Goal: Task Accomplishment & Management: Use online tool/utility

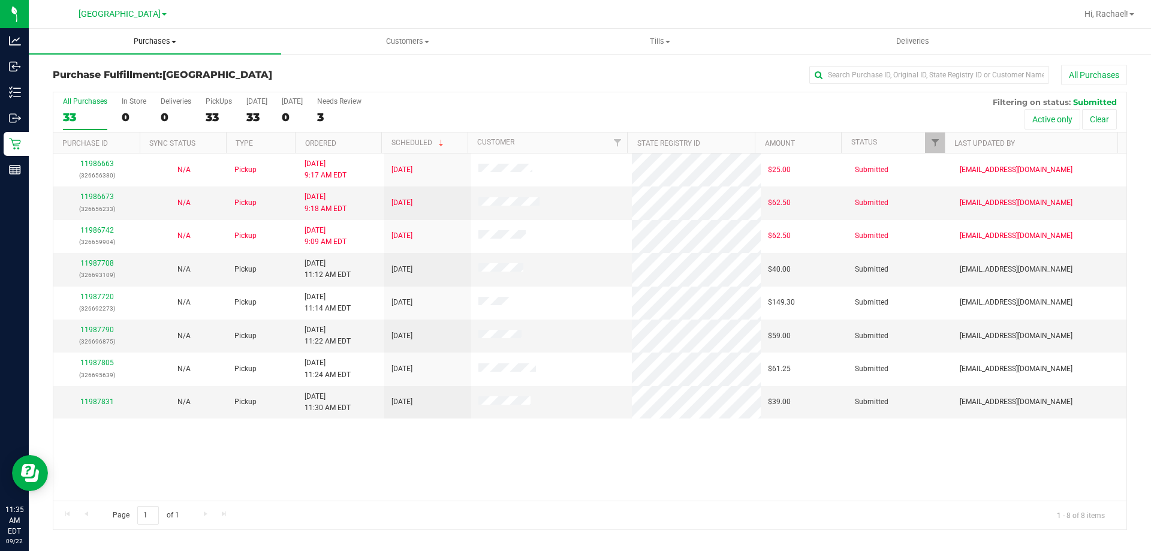
click at [151, 37] on span "Purchases" at bounding box center [155, 41] width 252 height 11
click at [99, 83] on span "Fulfillment" at bounding box center [66, 87] width 74 height 10
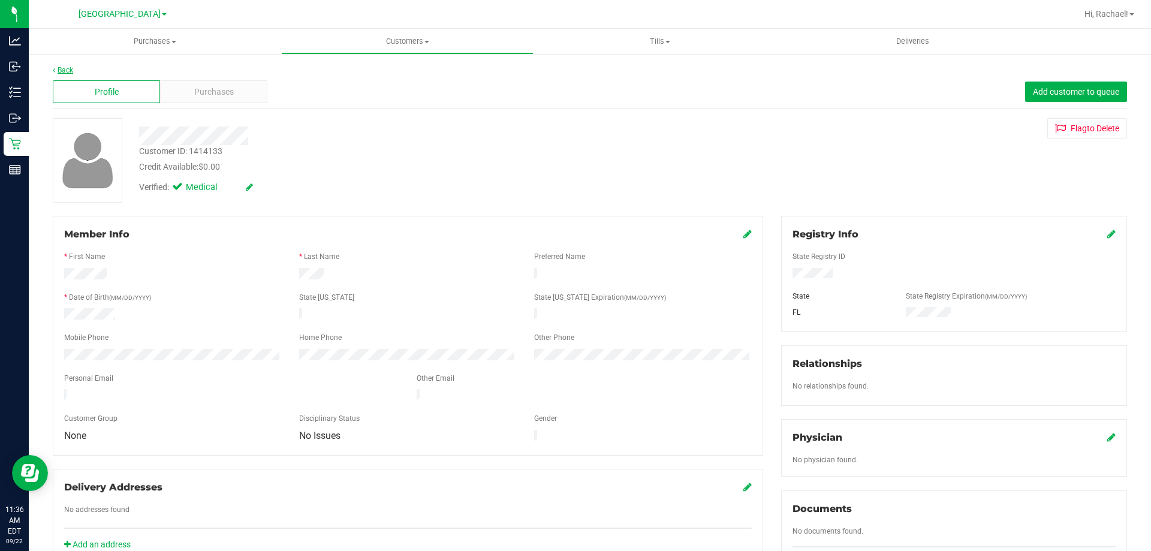
click at [70, 68] on link "Back" at bounding box center [63, 70] width 20 height 8
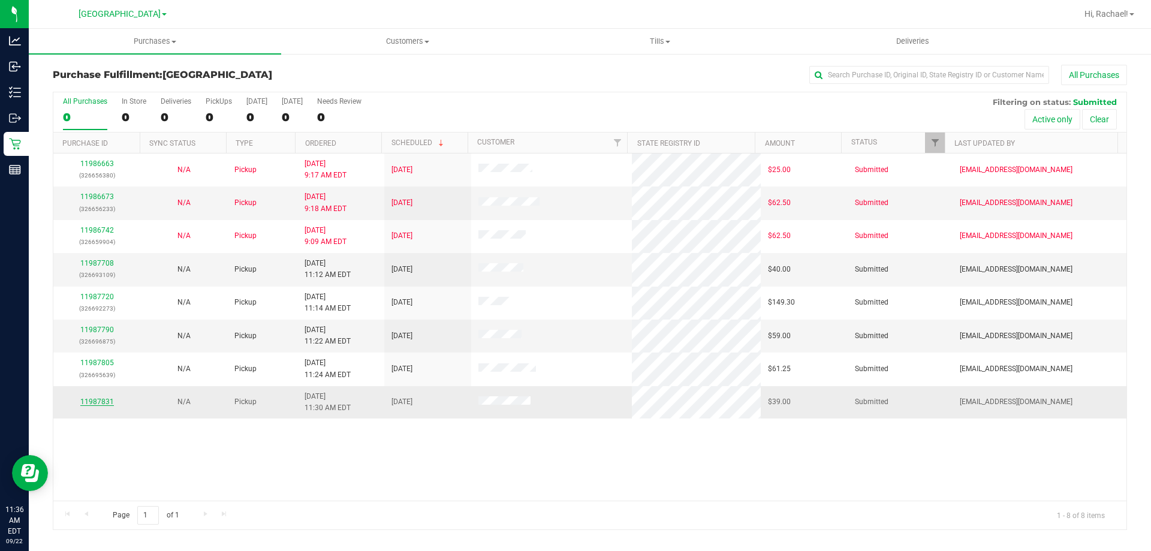
click at [95, 400] on link "11987831" at bounding box center [97, 401] width 34 height 8
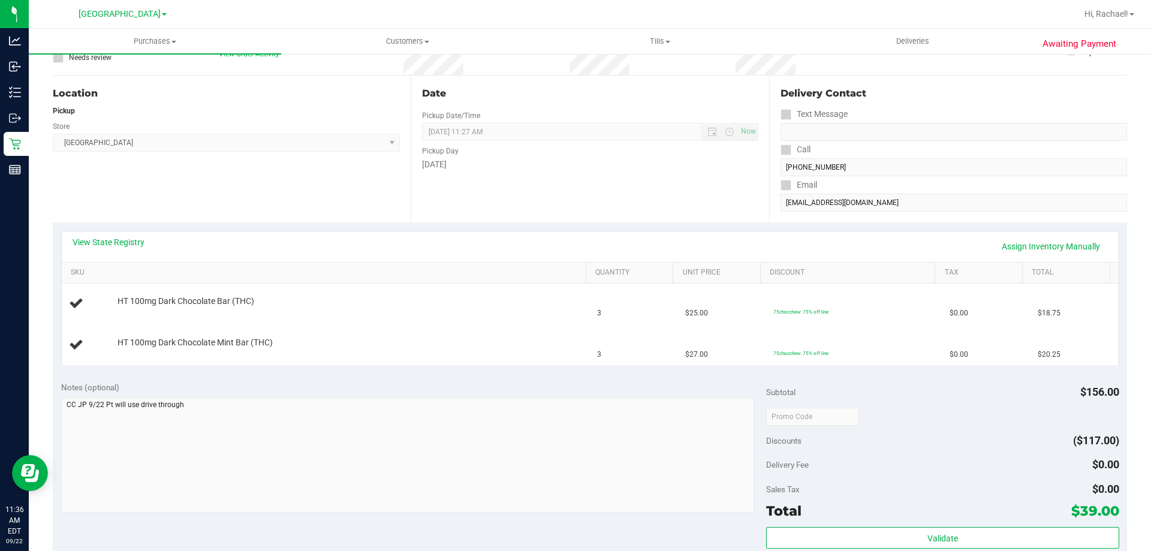
scroll to position [180, 0]
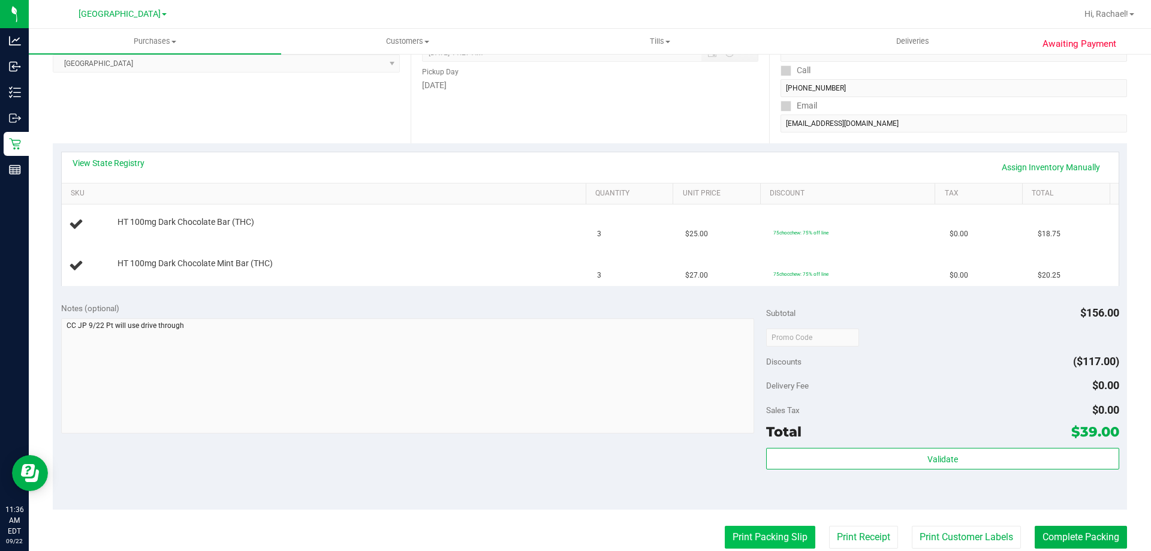
click at [725, 534] on button "Print Packing Slip" at bounding box center [770, 537] width 91 height 23
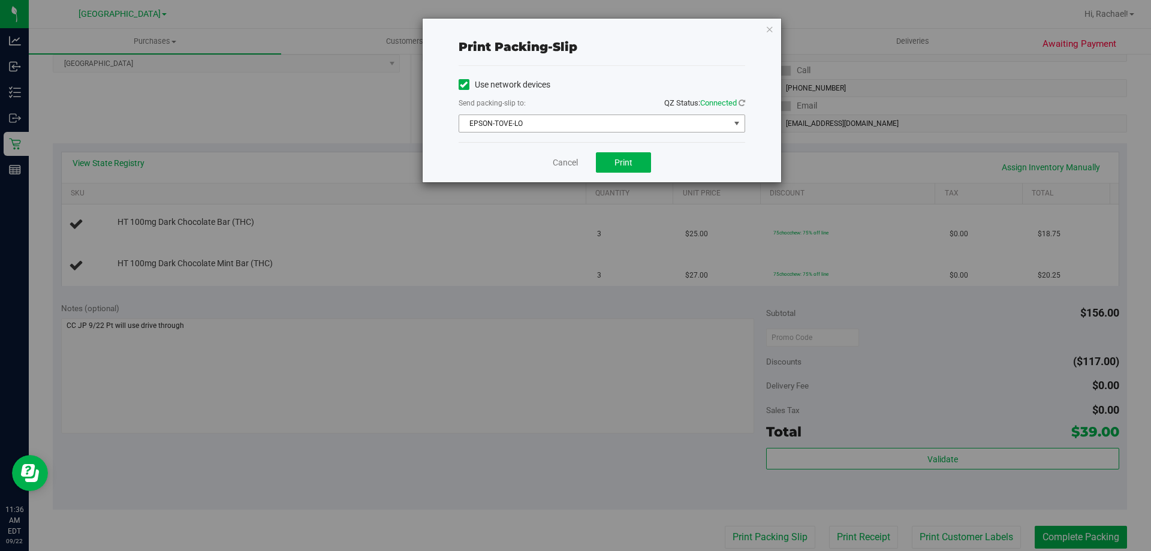
click at [543, 127] on span "EPSON-TOVE-LO" at bounding box center [594, 123] width 270 height 17
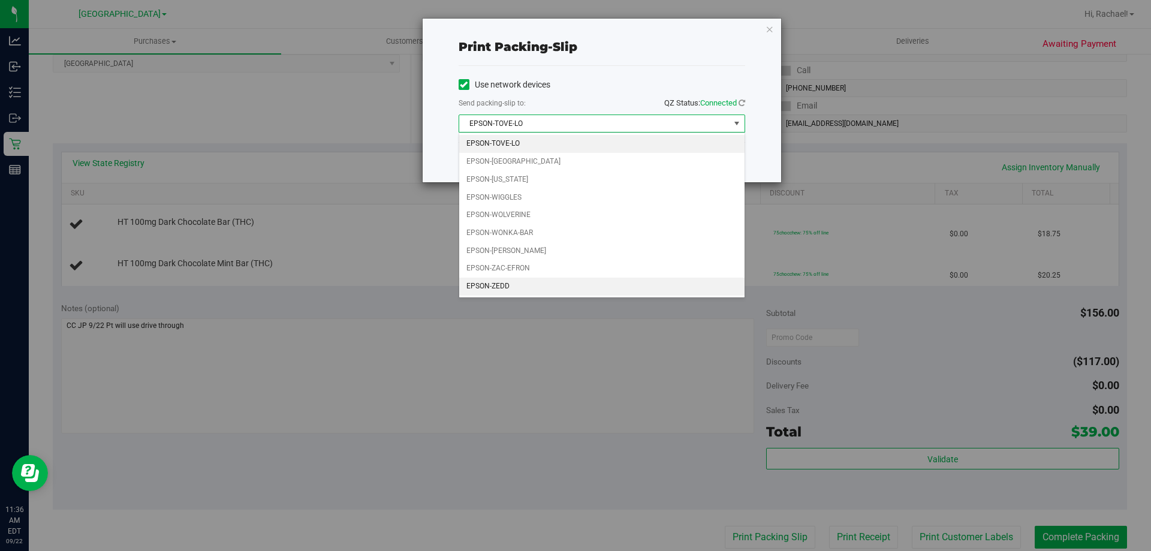
click at [513, 285] on li "EPSON-ZEDD" at bounding box center [601, 287] width 285 height 18
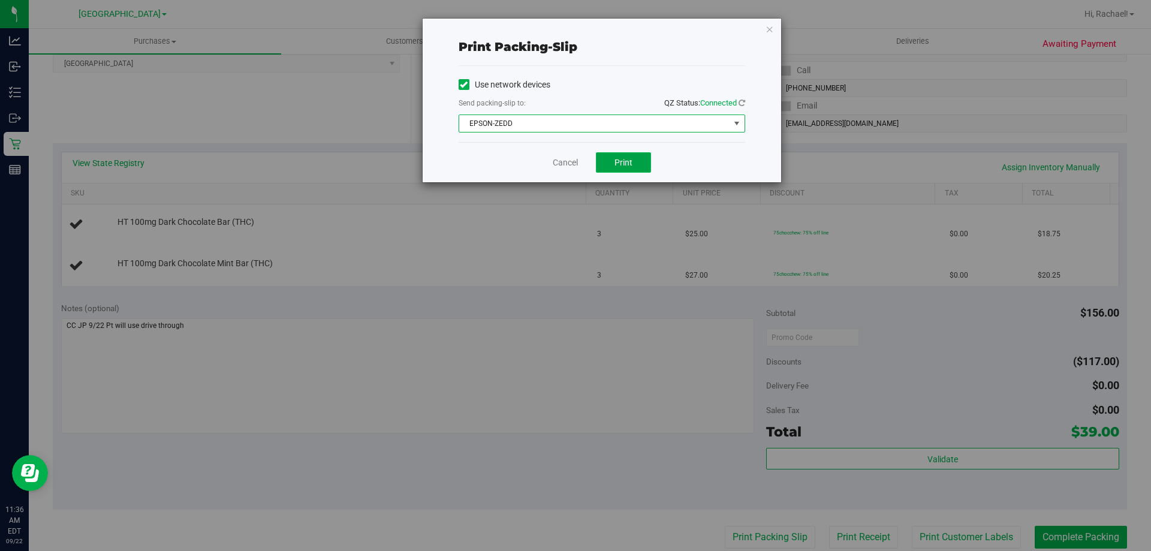
click at [617, 165] on span "Print" at bounding box center [623, 163] width 18 height 10
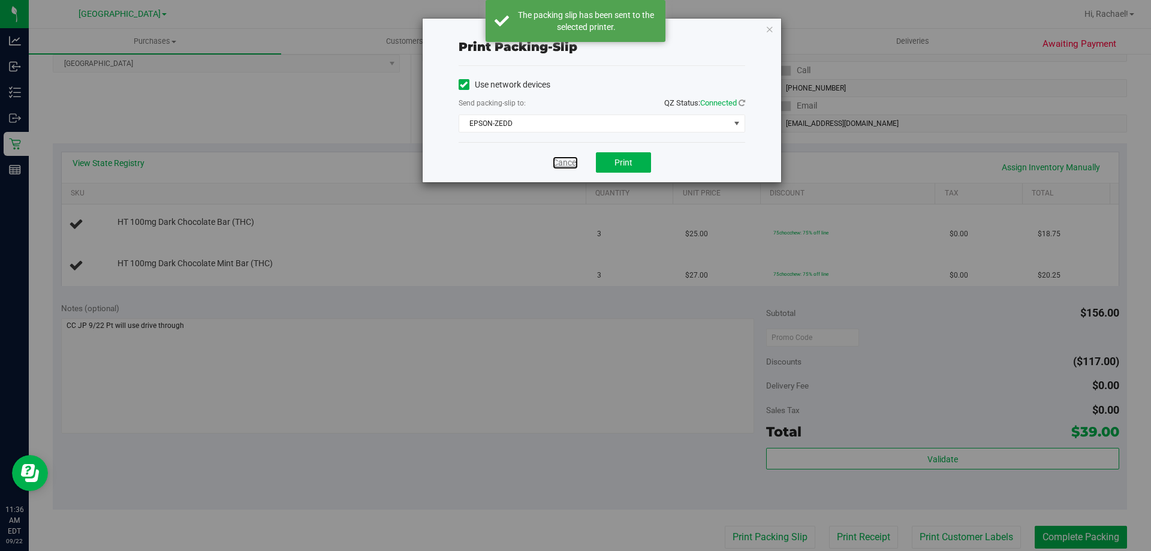
drag, startPoint x: 565, startPoint y: 162, endPoint x: 540, endPoint y: 164, distance: 24.6
click at [564, 162] on link "Cancel" at bounding box center [565, 162] width 25 height 13
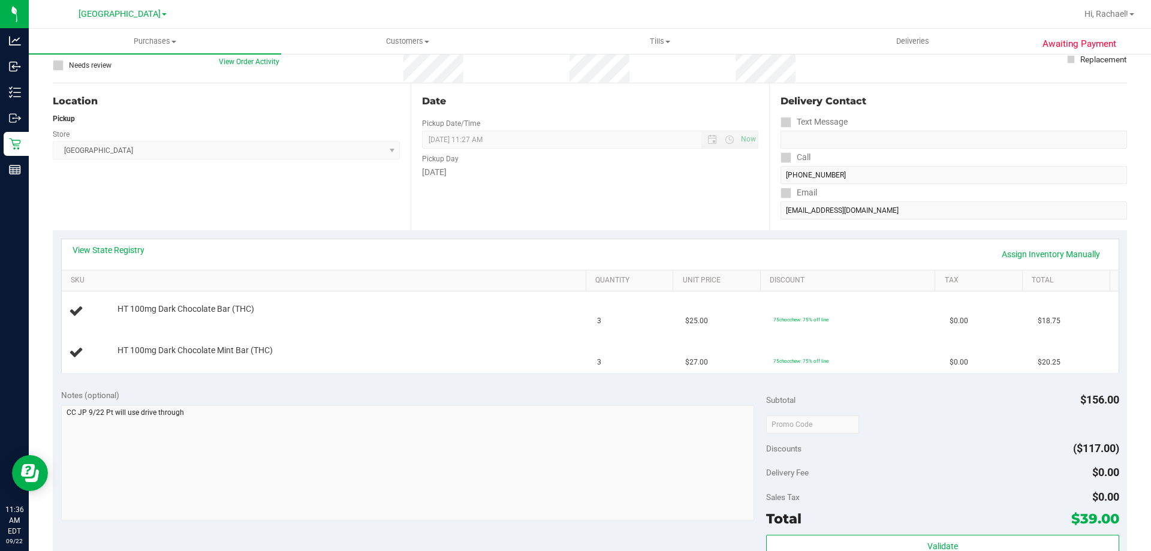
scroll to position [0, 0]
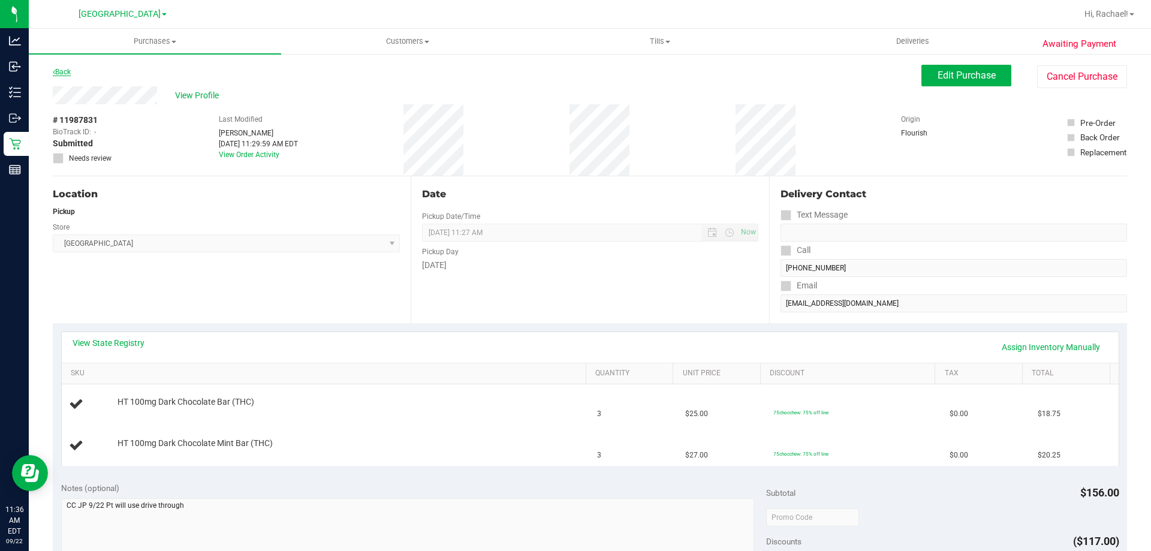
click at [59, 72] on link "Back" at bounding box center [62, 72] width 18 height 8
